Goal: Information Seeking & Learning: Find specific fact

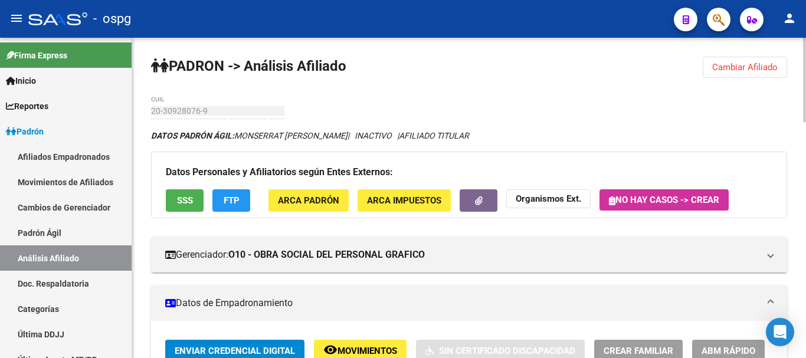
drag, startPoint x: 741, startPoint y: 64, endPoint x: 695, endPoint y: 84, distance: 50.5
click at [732, 70] on span "Cambiar Afiliado" at bounding box center [744, 67] width 65 height 11
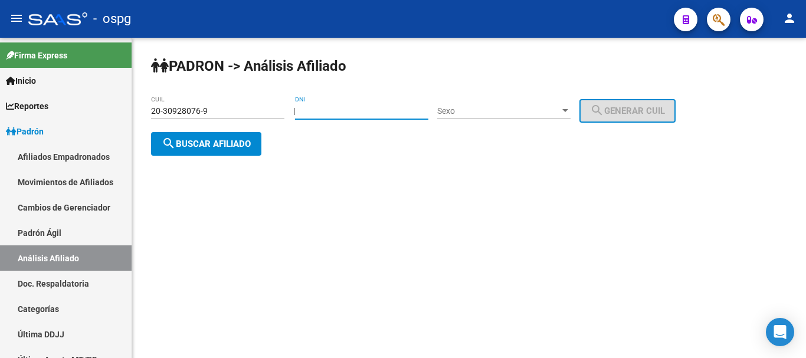
click at [359, 111] on input "DNI" at bounding box center [361, 111] width 133 height 10
type input "95050020"
click at [527, 108] on span "Sexo" at bounding box center [498, 111] width 123 height 10
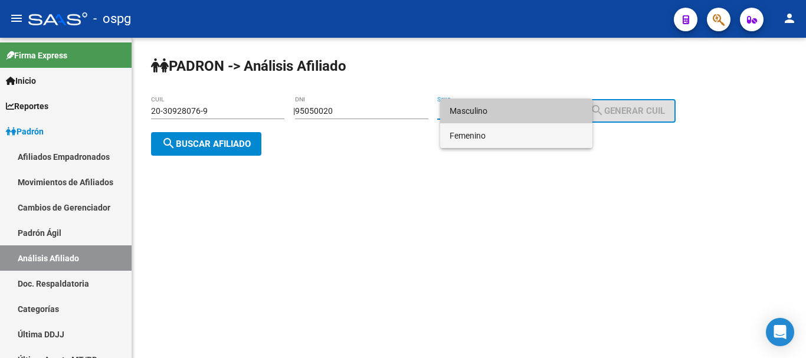
click at [507, 131] on span "Femenino" at bounding box center [515, 135] width 133 height 25
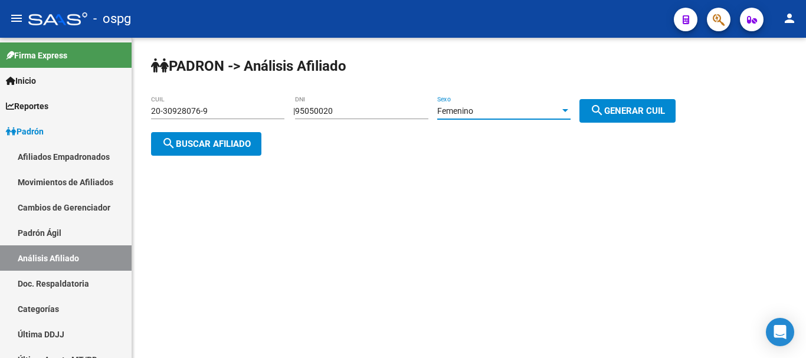
click at [616, 108] on span "search Generar CUIL" at bounding box center [627, 111] width 75 height 11
click at [182, 145] on span "search Buscar afiliado" at bounding box center [206, 144] width 89 height 11
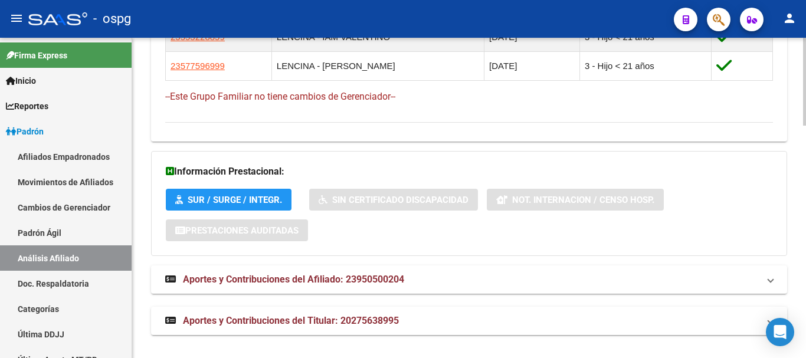
scroll to position [845, 0]
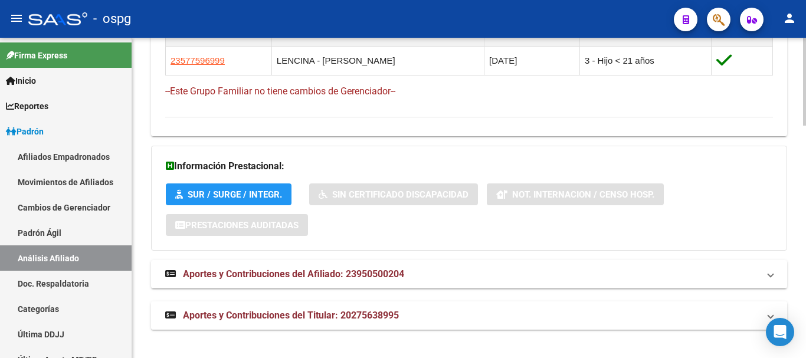
click at [312, 322] on mat-expansion-panel-header "Aportes y Contribuciones del Titular: 20275638995" at bounding box center [469, 315] width 636 height 28
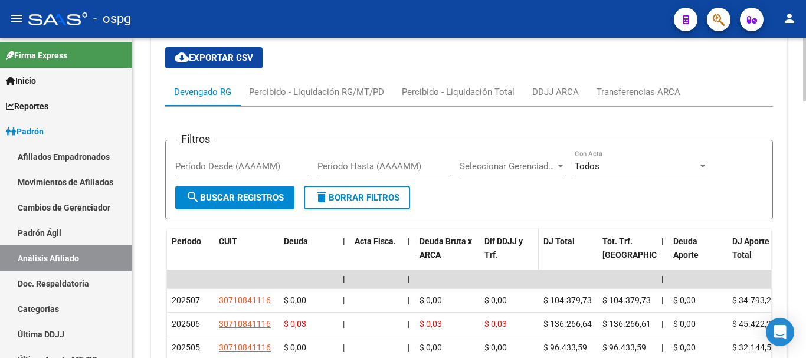
scroll to position [1140, 0]
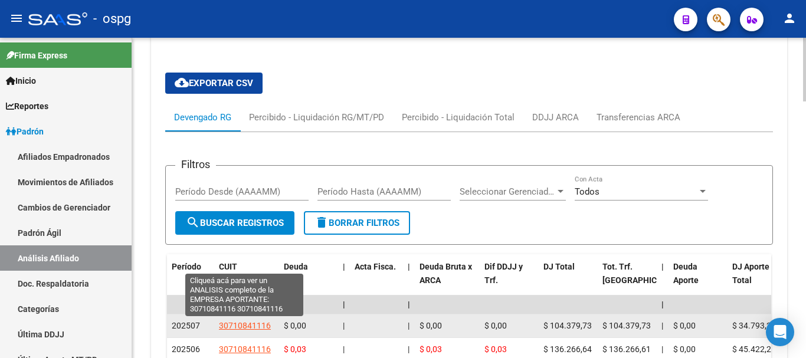
click at [244, 328] on span "30710841116" at bounding box center [245, 325] width 52 height 9
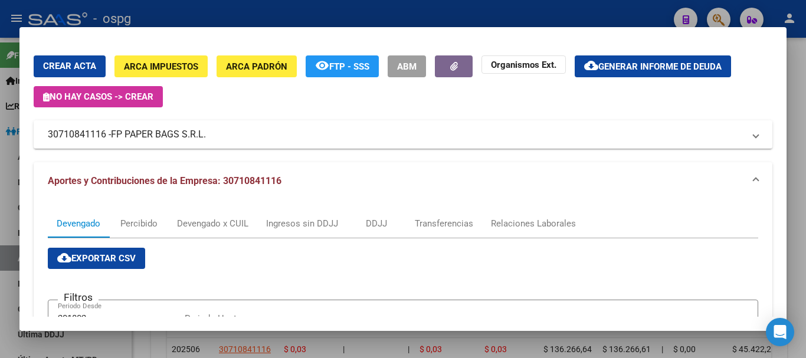
scroll to position [0, 0]
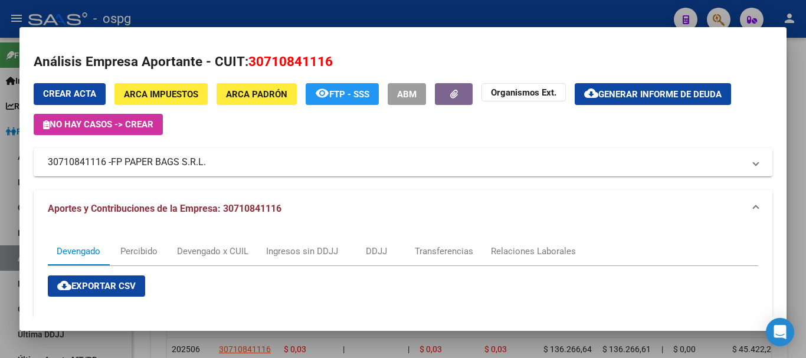
click at [354, 14] on div at bounding box center [403, 179] width 806 height 358
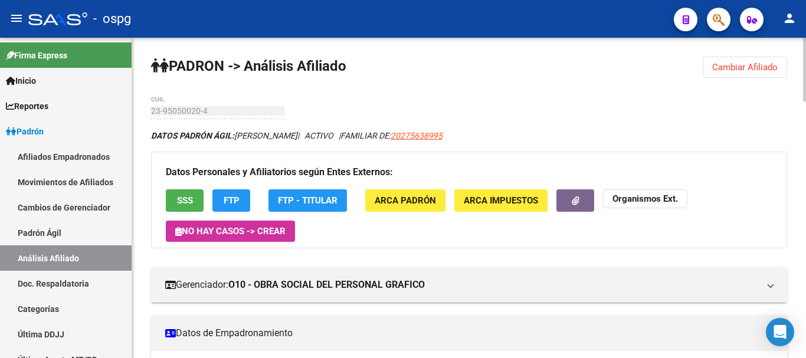
click at [189, 200] on span "SSS" at bounding box center [185, 201] width 16 height 11
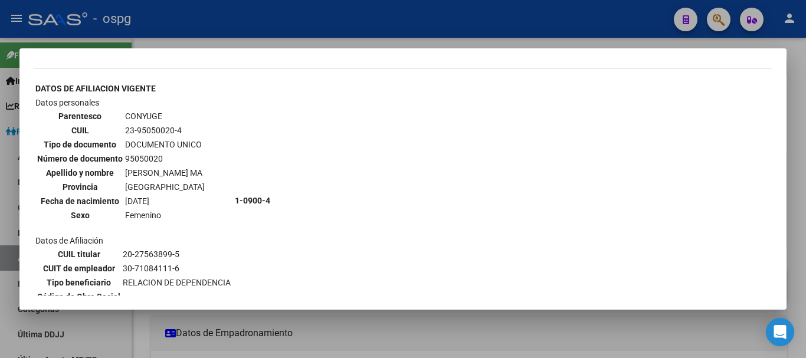
scroll to position [413, 0]
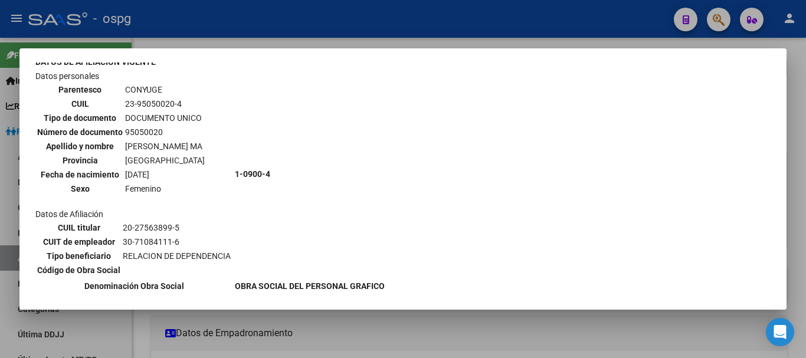
click at [407, 29] on div at bounding box center [403, 179] width 806 height 358
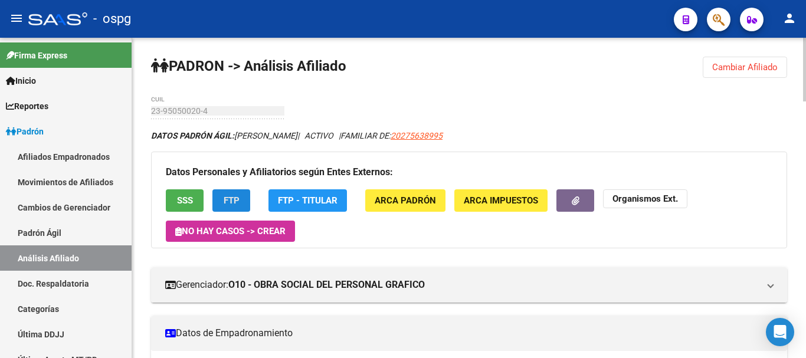
click at [231, 208] on button "FTP" at bounding box center [231, 200] width 38 height 22
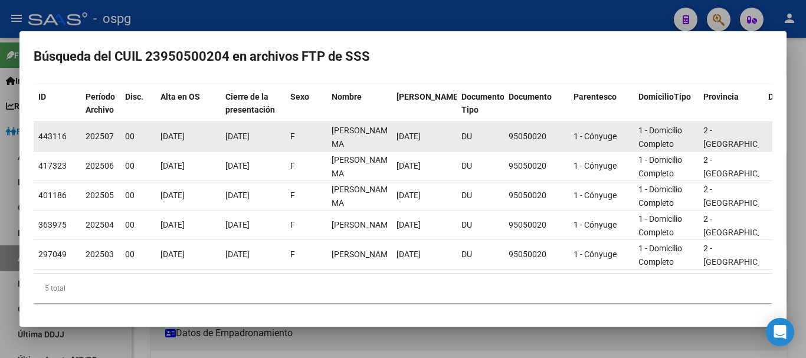
scroll to position [0, 0]
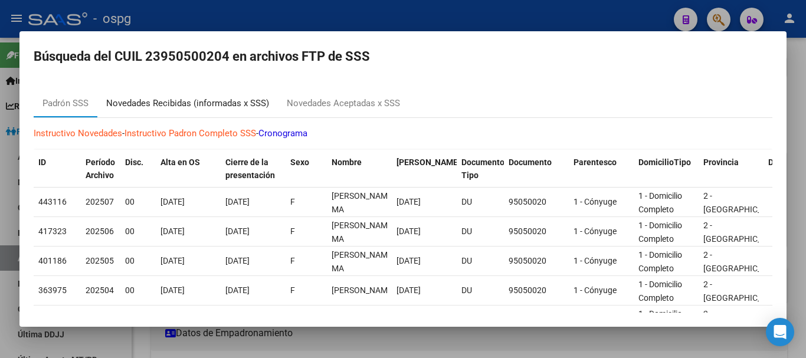
click at [215, 103] on div "Novedades Recibidas (informadas x SSS)" at bounding box center [187, 104] width 163 height 14
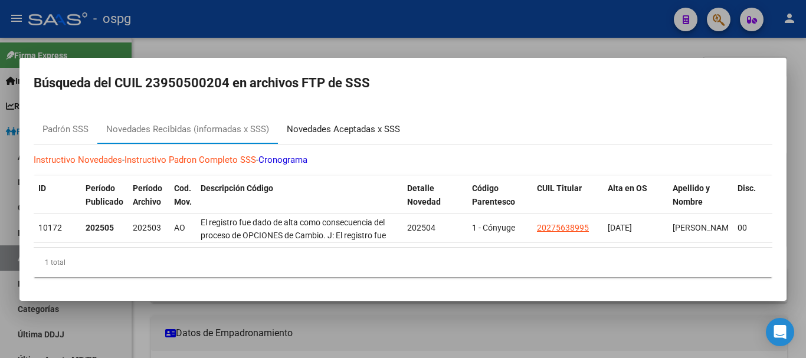
click at [334, 123] on div "Novedades Aceptadas x SSS" at bounding box center [343, 130] width 113 height 14
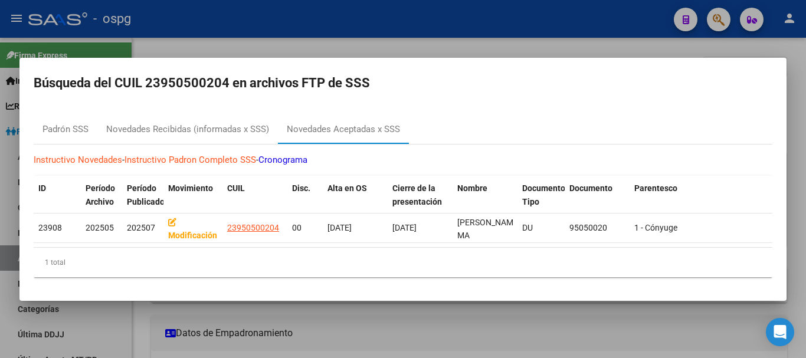
click at [402, 33] on div at bounding box center [403, 179] width 806 height 358
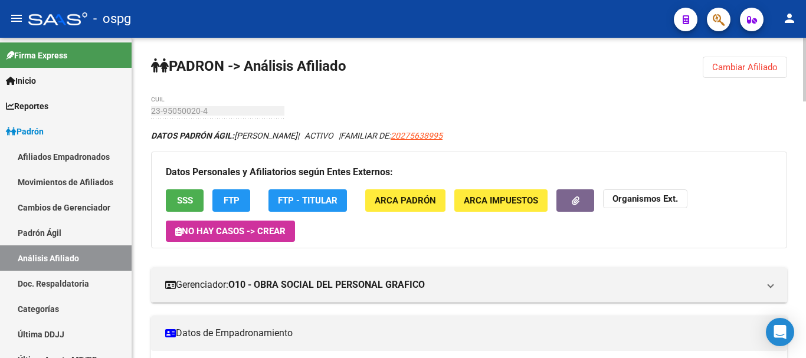
click at [742, 60] on button "Cambiar Afiliado" at bounding box center [744, 67] width 84 height 21
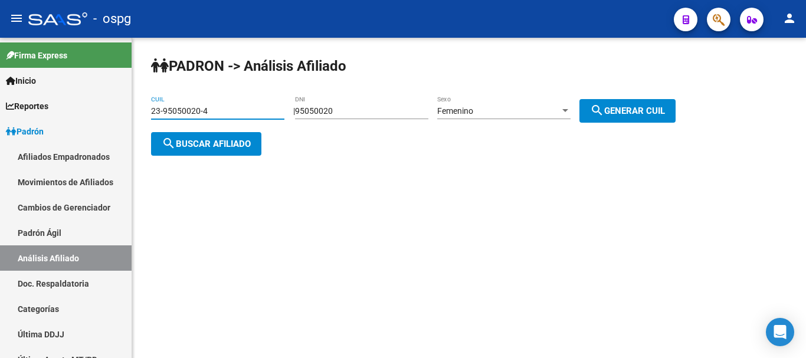
drag, startPoint x: 241, startPoint y: 111, endPoint x: 149, endPoint y: 103, distance: 92.4
click at [149, 103] on div "PADRON -> Análisis Afiliado 23-95050020-4 CUIL | 95050020 DNI Femenino Sexo sea…" at bounding box center [468, 116] width 673 height 156
paste input "0-25804827-0"
type input "20-25804827-0"
click at [245, 136] on button "search Buscar afiliado" at bounding box center [206, 144] width 110 height 24
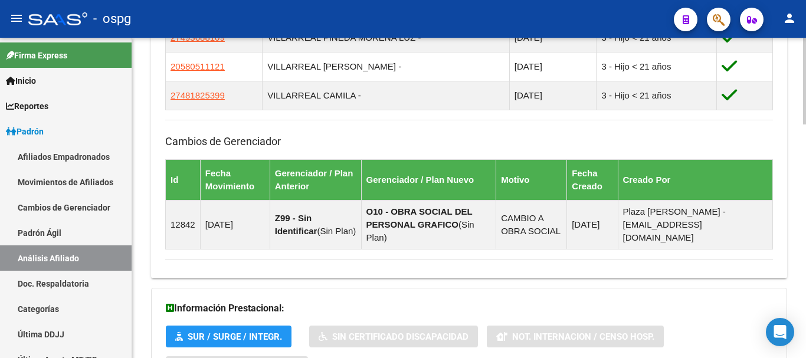
scroll to position [862, 0]
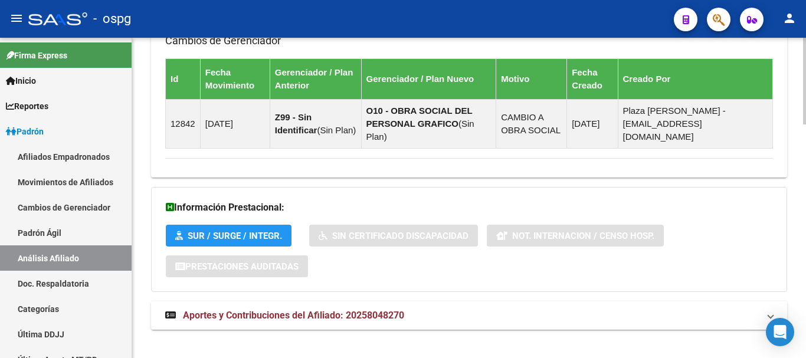
click at [531, 309] on mat-panel-title "Aportes y Contribuciones del Afiliado: 20258048270" at bounding box center [461, 315] width 593 height 13
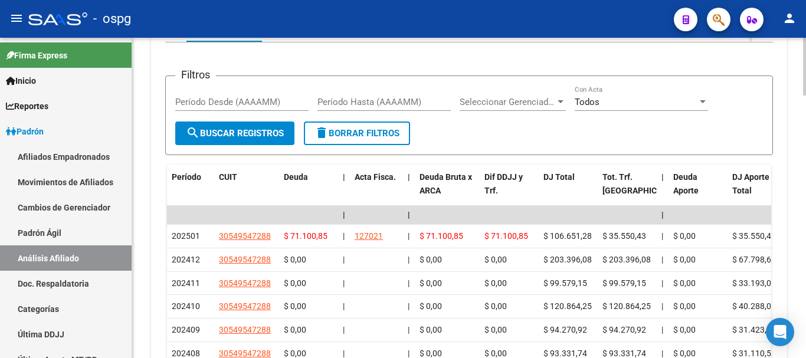
scroll to position [1215, 0]
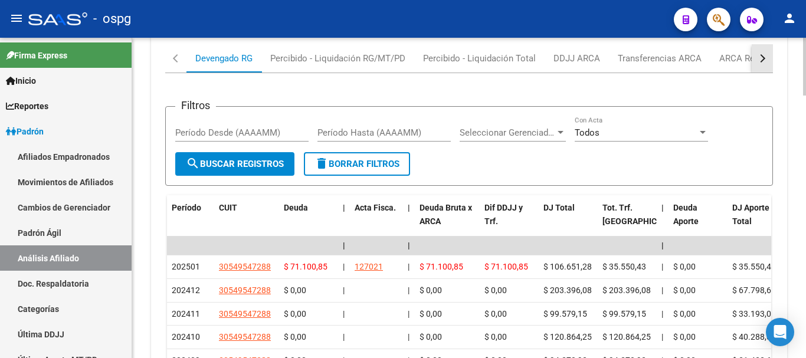
click at [760, 53] on button "button" at bounding box center [761, 58] width 21 height 28
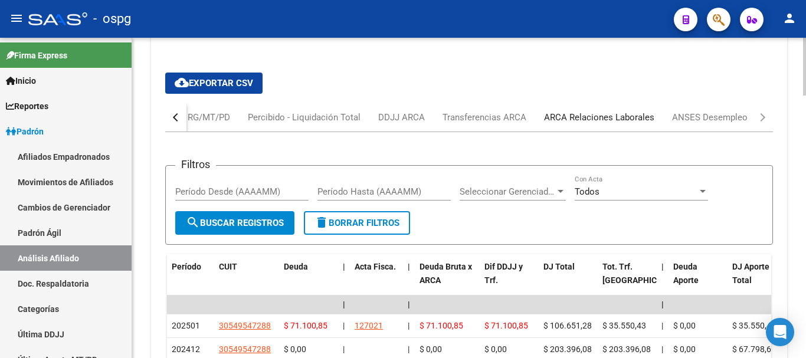
click at [571, 111] on div "ARCA Relaciones Laborales" at bounding box center [599, 117] width 110 height 13
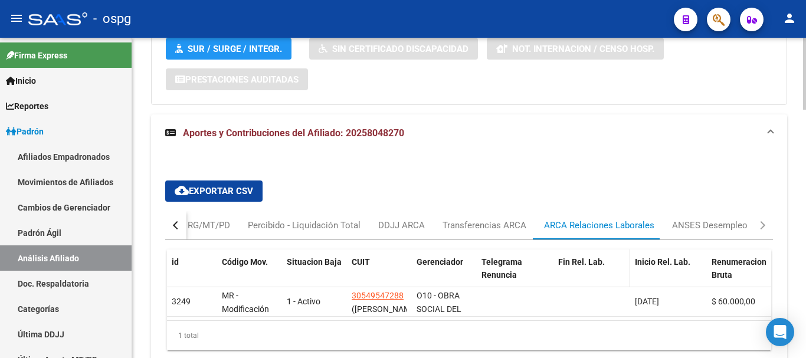
scroll to position [1103, 0]
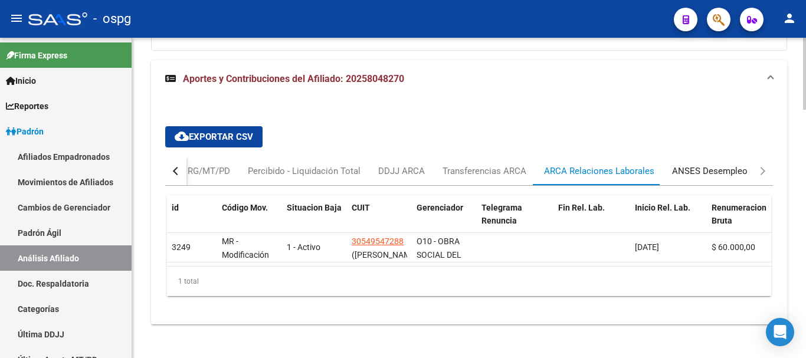
click at [707, 165] on div "ANSES Desempleo" at bounding box center [709, 171] width 75 height 13
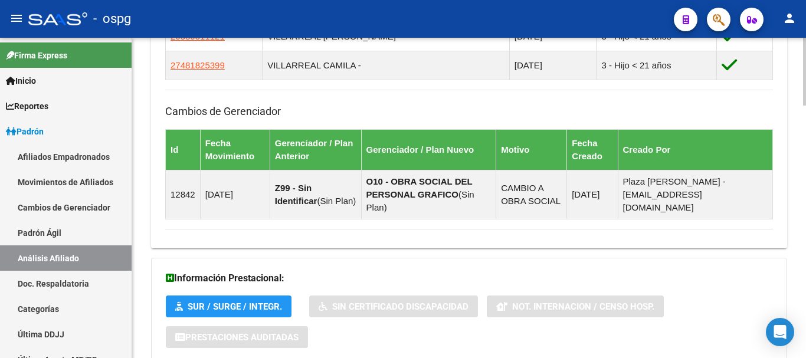
scroll to position [596, 0]
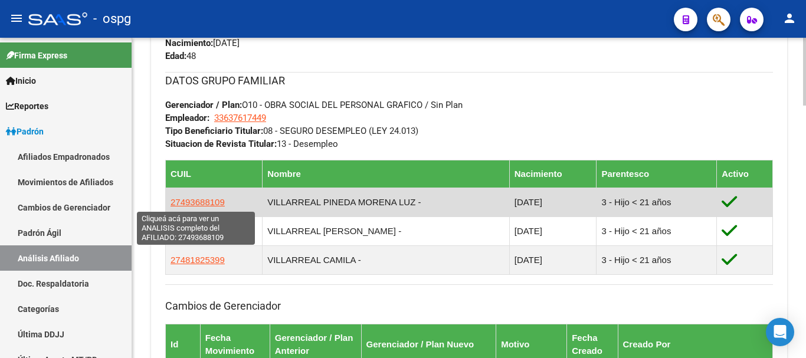
click at [208, 202] on span "27493688109" at bounding box center [197, 202] width 54 height 10
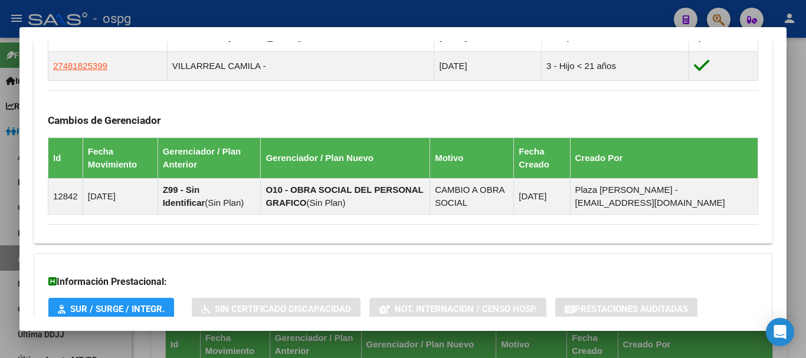
scroll to position [871, 0]
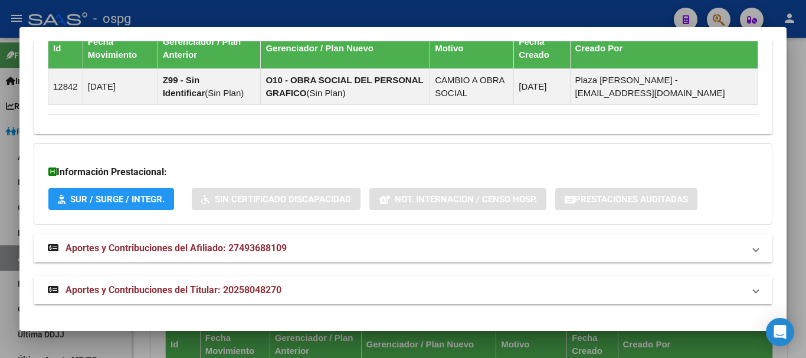
click at [423, 248] on mat-panel-title "Aportes y Contribuciones del Afiliado: 27493688109" at bounding box center [396, 248] width 696 height 14
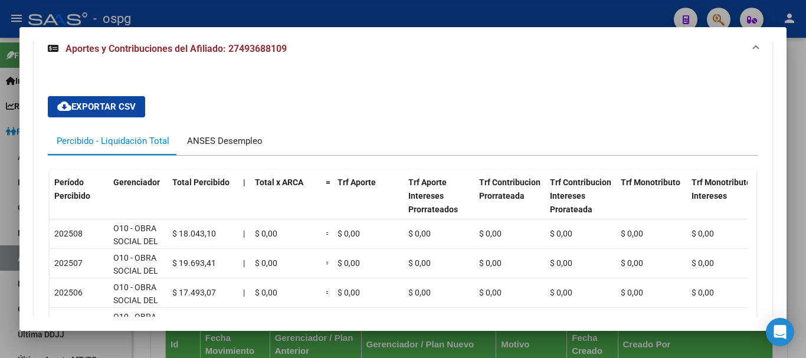
click at [221, 137] on div "ANSES Desempleo" at bounding box center [224, 140] width 75 height 13
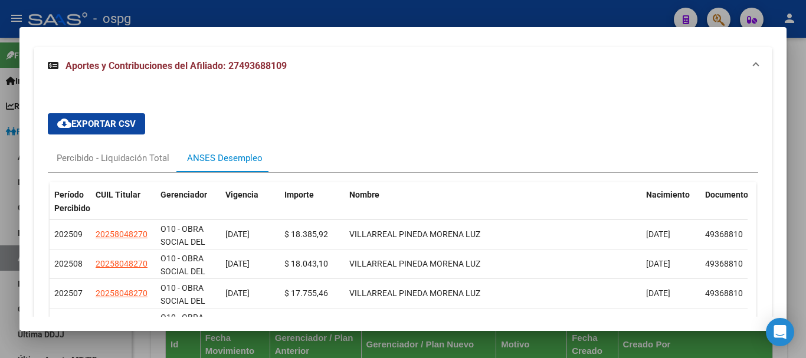
scroll to position [1075, 0]
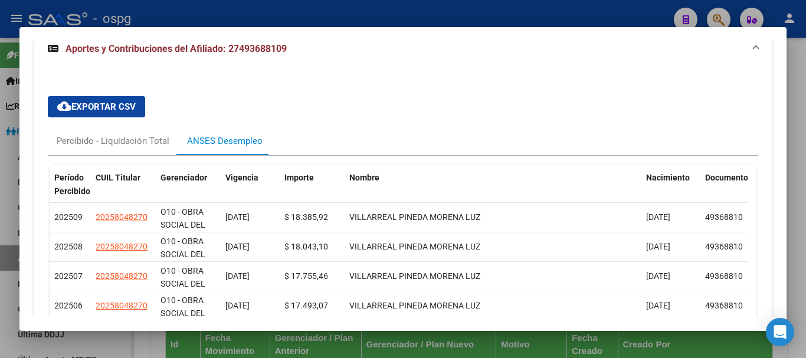
click at [193, 24] on div at bounding box center [403, 179] width 806 height 358
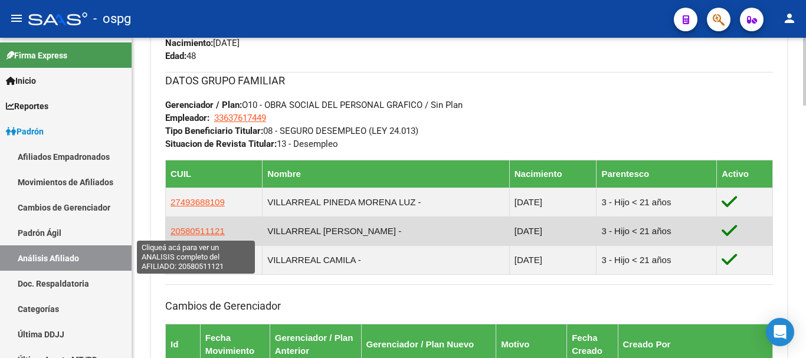
click at [203, 232] on span "20580511121" at bounding box center [197, 231] width 54 height 10
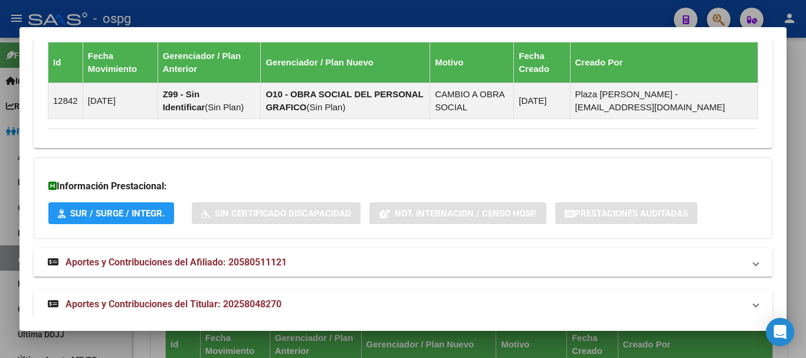
scroll to position [871, 0]
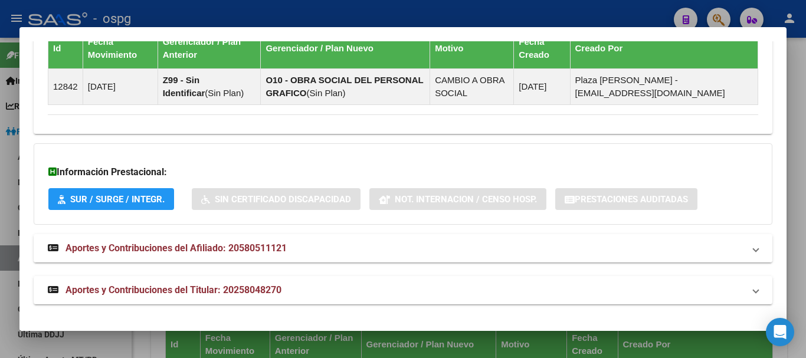
click at [544, 249] on mat-panel-title "Aportes y Contribuciones del Afiliado: 20580511121" at bounding box center [396, 248] width 696 height 14
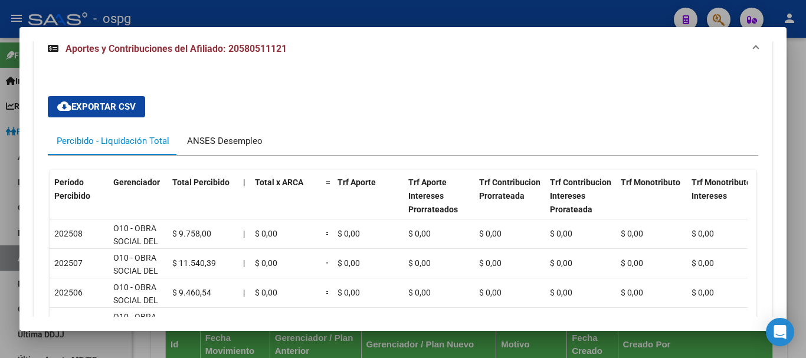
click at [202, 134] on div "ANSES Desempleo" at bounding box center [224, 141] width 93 height 28
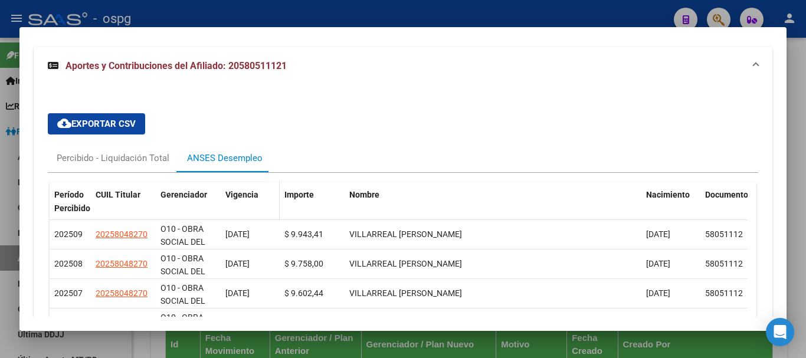
scroll to position [1076, 0]
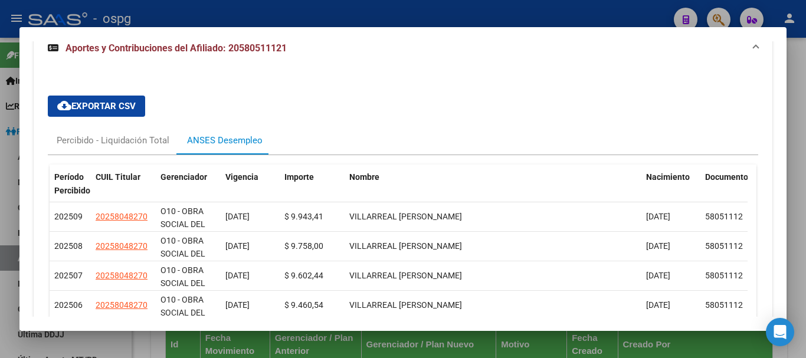
click at [285, 24] on div at bounding box center [403, 179] width 806 height 358
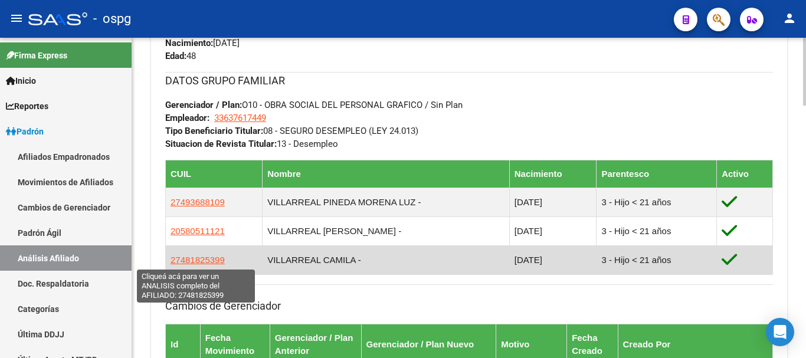
click at [208, 262] on span "27481825399" at bounding box center [197, 260] width 54 height 10
type textarea "27481825399"
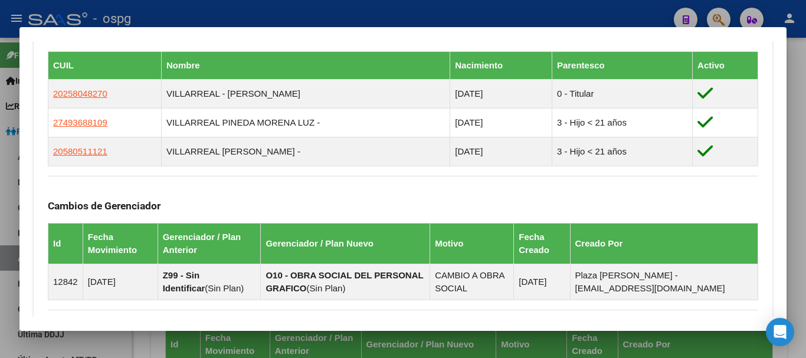
scroll to position [871, 0]
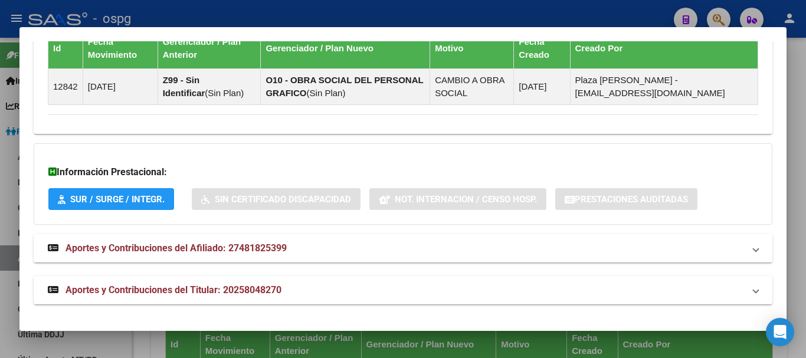
click at [319, 236] on mat-expansion-panel-header "Aportes y Contribuciones del Afiliado: 27481825399" at bounding box center [403, 248] width 738 height 28
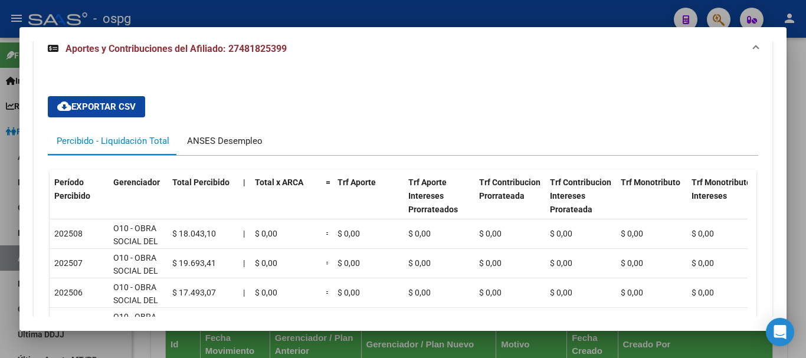
click at [251, 139] on div "ANSES Desempleo" at bounding box center [224, 140] width 75 height 13
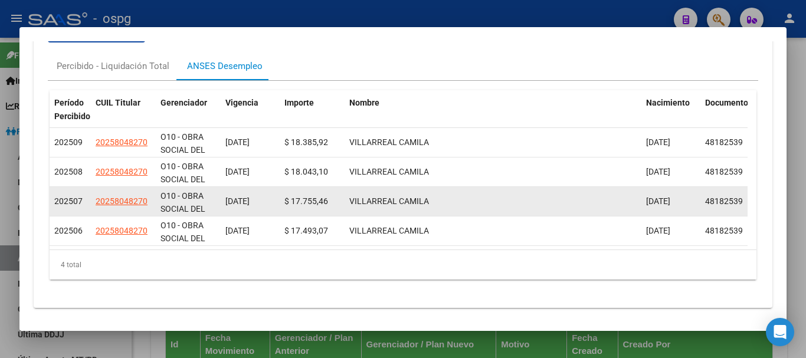
scroll to position [1137, 0]
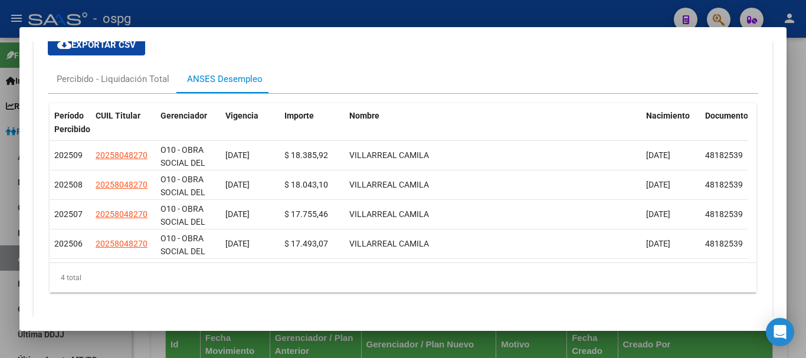
click at [324, 15] on div at bounding box center [403, 179] width 806 height 358
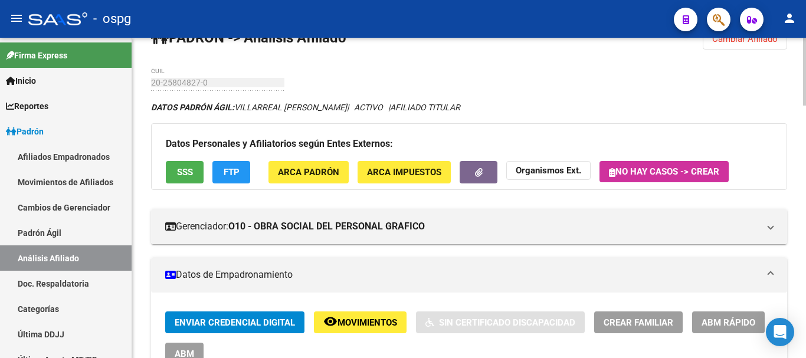
scroll to position [0, 0]
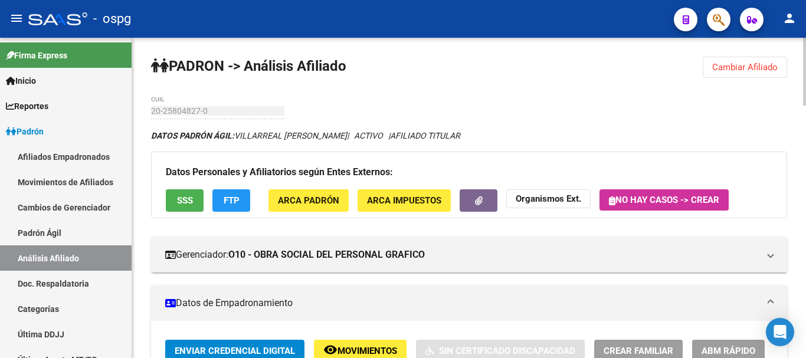
click at [750, 65] on span "Cambiar Afiliado" at bounding box center [744, 67] width 65 height 11
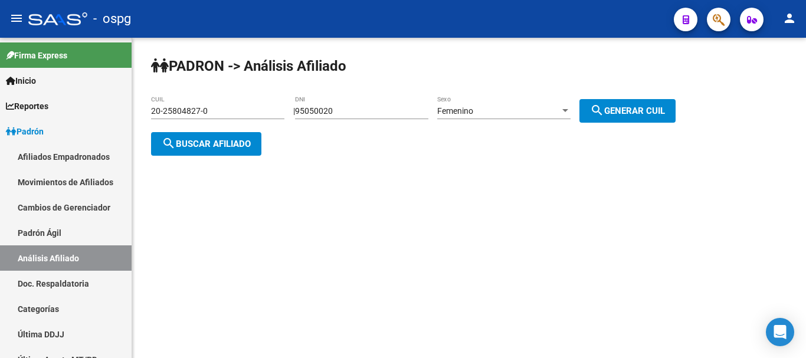
drag, startPoint x: 382, startPoint y: 119, endPoint x: 378, endPoint y: 113, distance: 6.9
click at [381, 116] on div "95050020 DNI" at bounding box center [361, 113] width 133 height 34
drag, startPoint x: 217, startPoint y: 125, endPoint x: 190, endPoint y: 129, distance: 26.9
click at [190, 129] on app-analisis-afiliado "PADRON -> Análisis Afiliado 20-25804827-0 CUIL | 95050020 DNI Femenino Sexo sea…" at bounding box center [417, 127] width 533 height 42
paste input "39148534"
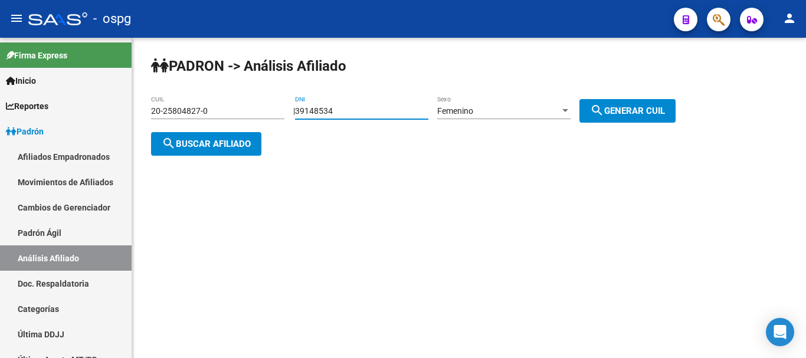
type input "39148534"
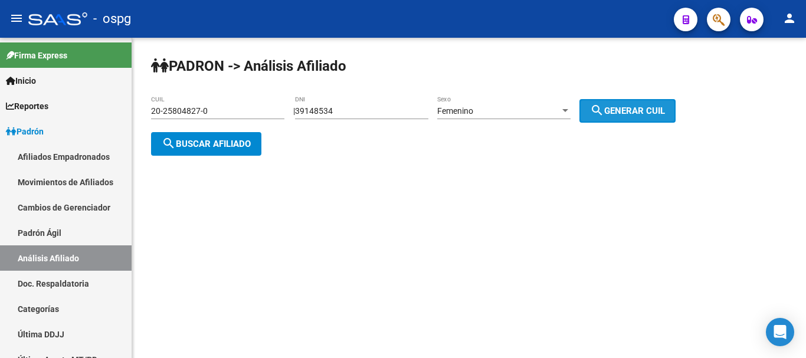
drag, startPoint x: 637, startPoint y: 103, endPoint x: 278, endPoint y: 129, distance: 360.1
click at [632, 104] on button "search Generar CUIL" at bounding box center [627, 111] width 96 height 24
type input "27-39148534-3"
click at [220, 139] on span "search Buscar afiliado" at bounding box center [206, 144] width 89 height 11
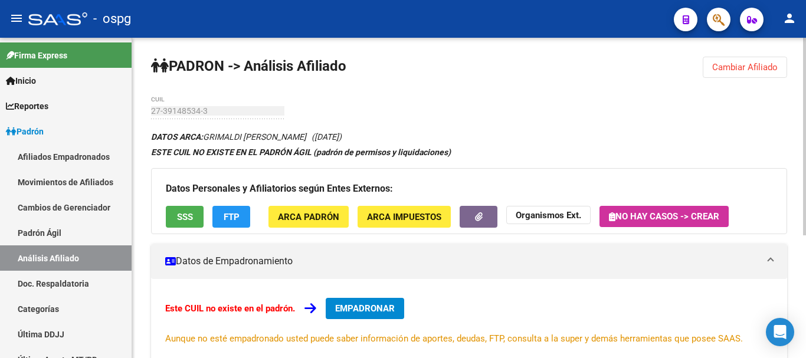
drag, startPoint x: 522, startPoint y: 213, endPoint x: 245, endPoint y: 226, distance: 277.5
click at [367, 287] on div "DATOS ARCA: GRIMALDI [PERSON_NAME] ([DATE]) ESTE CUIL NO EXISTE EN EL PADRÓN ÁG…" at bounding box center [469, 328] width 636 height 399
click at [228, 203] on div "Datos Personales y Afiliatorios según Entes Externos: SSS FTP ARCA Padrón ARCA …" at bounding box center [469, 201] width 636 height 66
click at [228, 211] on span "FTP" at bounding box center [232, 216] width 16 height 11
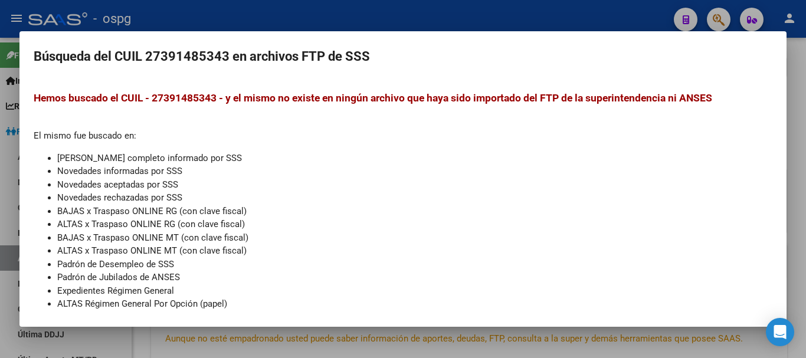
click at [573, 18] on div at bounding box center [403, 179] width 806 height 358
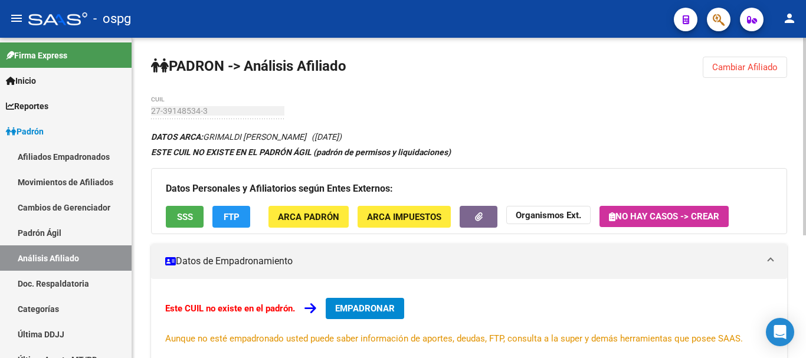
click at [517, 212] on strong "Organismos Ext." at bounding box center [547, 215] width 65 height 11
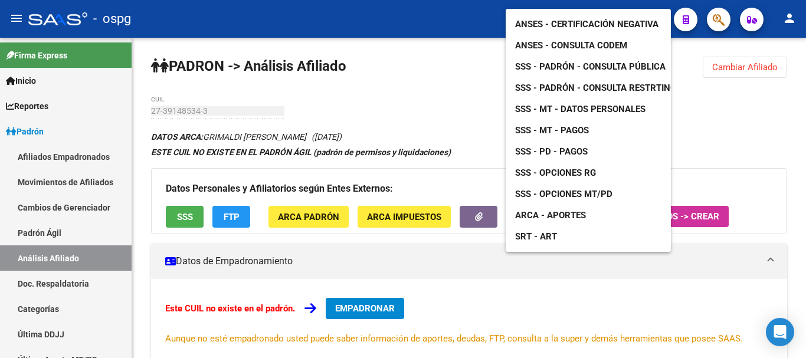
click at [583, 43] on link "ANSES - Consulta CODEM" at bounding box center [570, 45] width 131 height 21
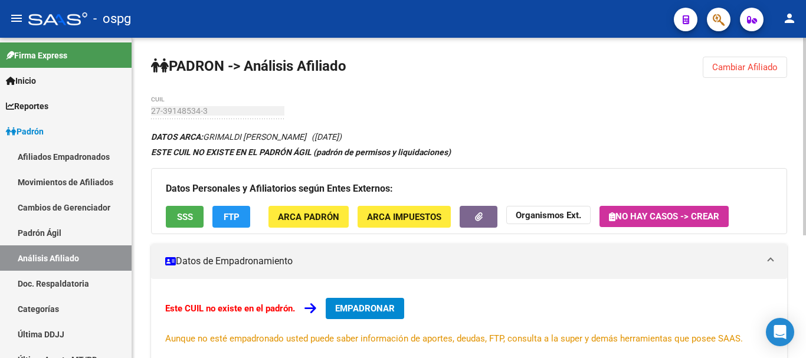
click at [561, 206] on button "Organismos Ext." at bounding box center [548, 215] width 84 height 18
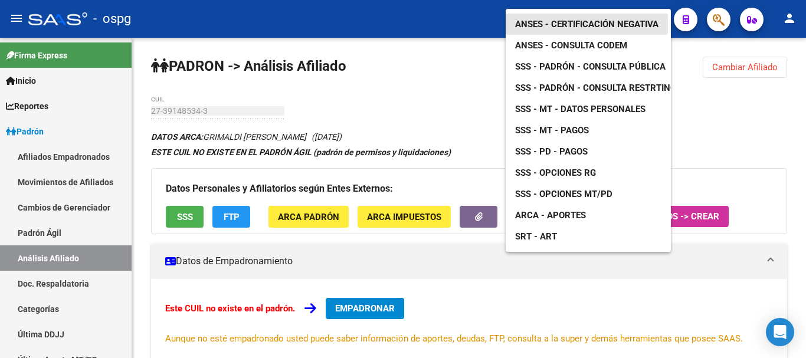
click at [568, 19] on span "ANSES - Certificación Negativa" at bounding box center [586, 24] width 143 height 11
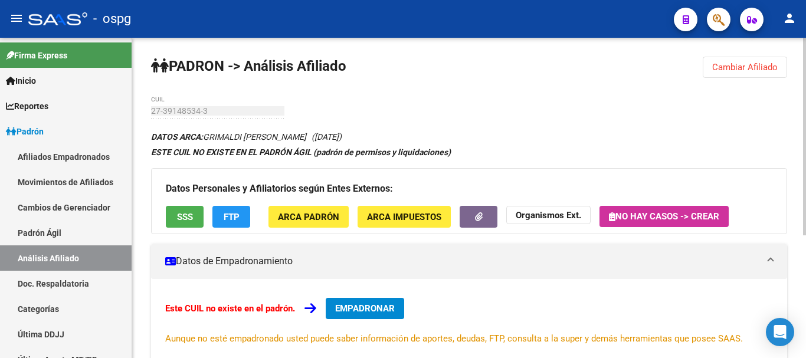
drag, startPoint x: 741, startPoint y: 70, endPoint x: 578, endPoint y: 93, distance: 165.0
click at [735, 70] on span "Cambiar Afiliado" at bounding box center [744, 67] width 65 height 11
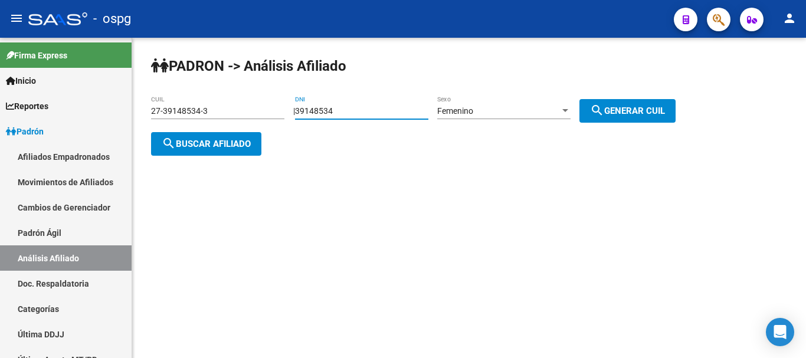
drag, startPoint x: 347, startPoint y: 111, endPoint x: 281, endPoint y: 120, distance: 66.6
click at [281, 120] on app-analisis-afiliado "PADRON -> Análisis Afiliado 27-39148534-3 CUIL | 39148534 DNI Femenino Sexo sea…" at bounding box center [417, 127] width 533 height 42
type input "23721389"
click at [504, 117] on div "Femenino Sexo" at bounding box center [503, 108] width 133 height 24
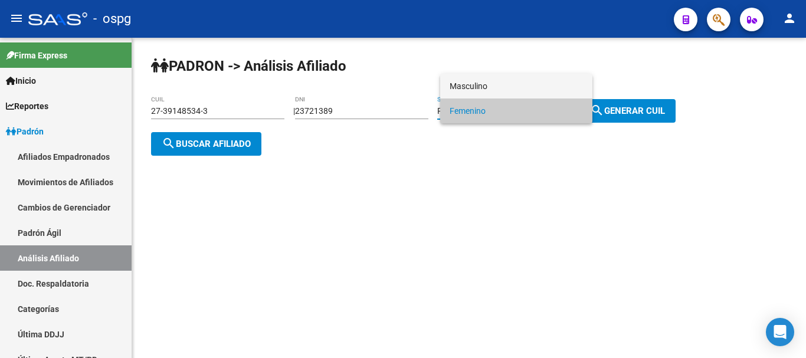
click at [509, 95] on span "Masculino" at bounding box center [515, 86] width 133 height 25
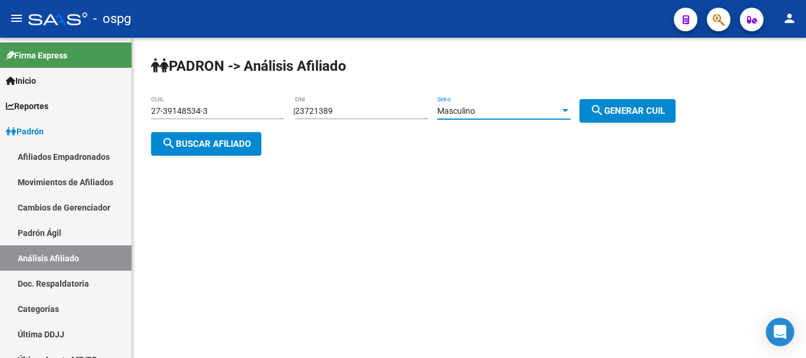
click at [599, 107] on button "search Generar CUIL" at bounding box center [627, 111] width 96 height 24
type input "20-23721389-1"
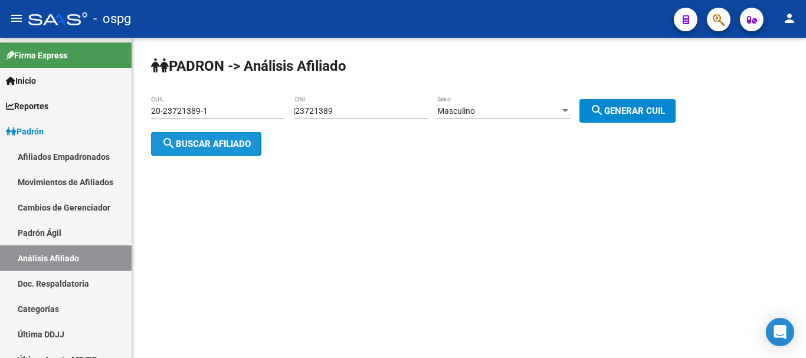
click at [216, 145] on span "search Buscar afiliado" at bounding box center [206, 144] width 89 height 11
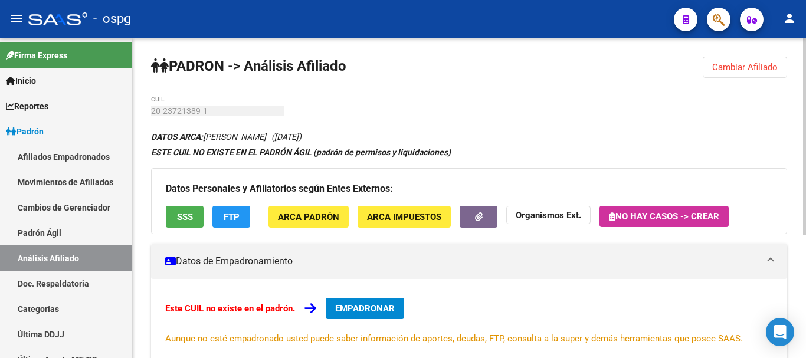
click at [709, 11] on app-search-popup at bounding box center [718, 18] width 24 height 15
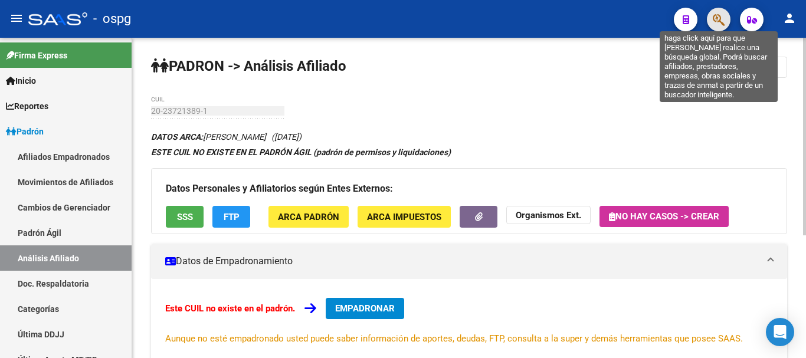
click at [715, 20] on icon "button" at bounding box center [718, 20] width 12 height 14
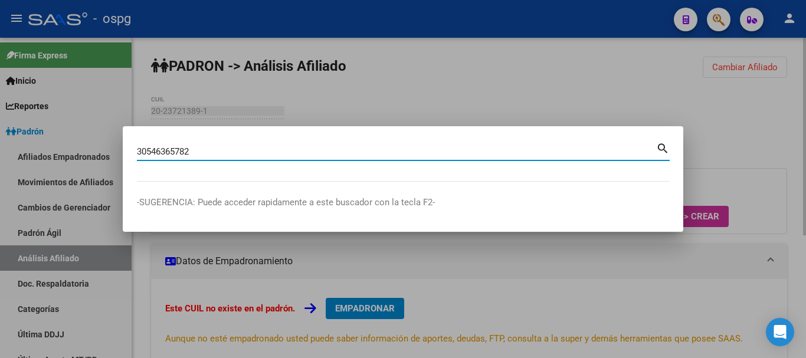
type input "30546365782"
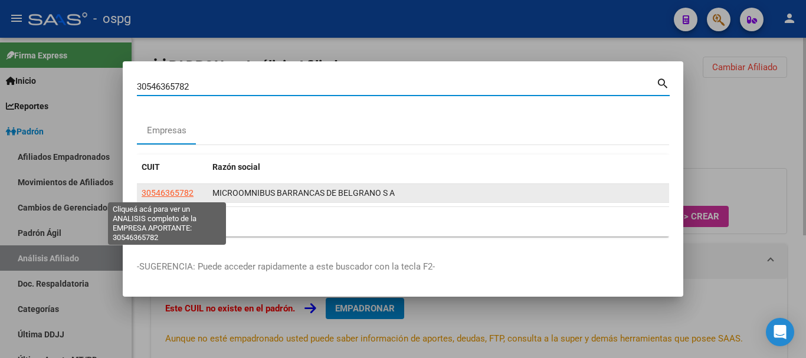
click at [170, 192] on span "30546365782" at bounding box center [168, 192] width 52 height 9
type textarea "30546365782"
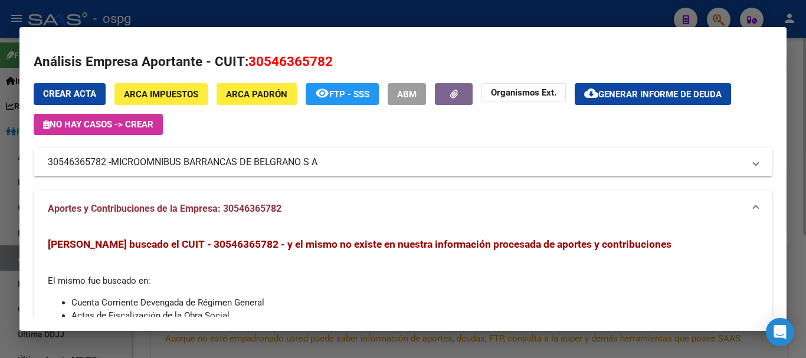
click at [355, 156] on mat-panel-title "30546365782 - MICROOMNIBUS BARRANCAS DE BELGRANO S A" at bounding box center [396, 162] width 696 height 14
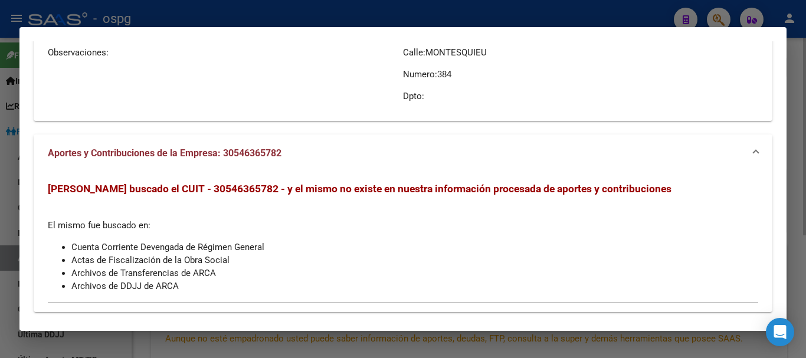
scroll to position [201, 0]
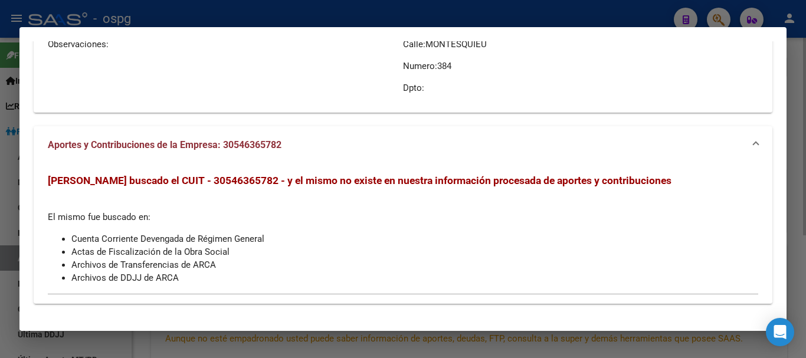
click at [256, 11] on div at bounding box center [403, 179] width 806 height 358
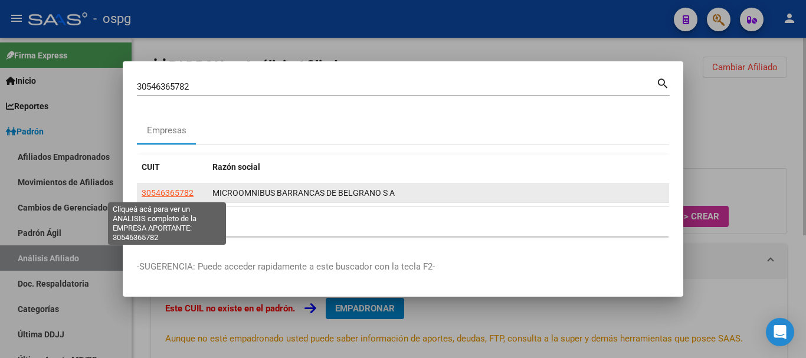
click at [185, 189] on span "30546365782" at bounding box center [168, 192] width 52 height 9
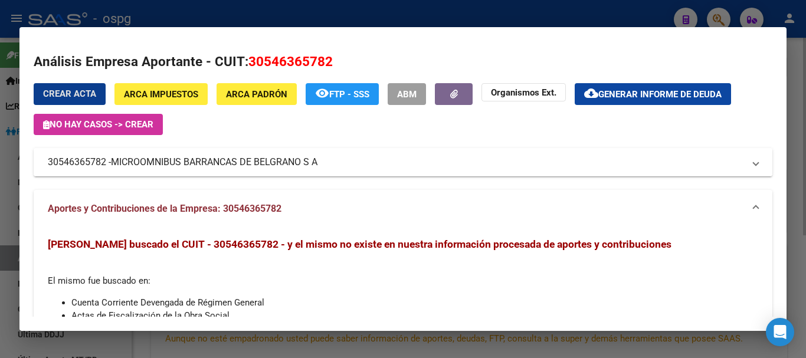
click at [222, 163] on span "MICROOMNIBUS BARRANCAS DE BELGRANO S A" at bounding box center [214, 162] width 206 height 14
